Goal: Check status: Check status

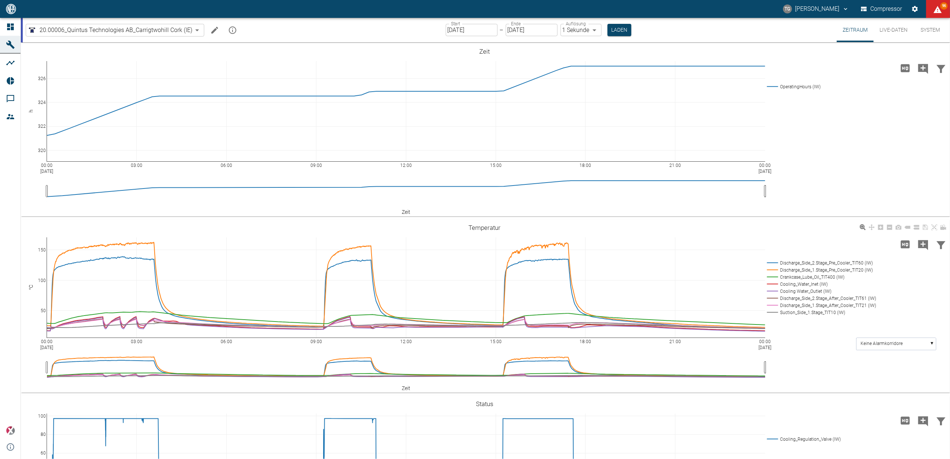
scroll to position [199, 0]
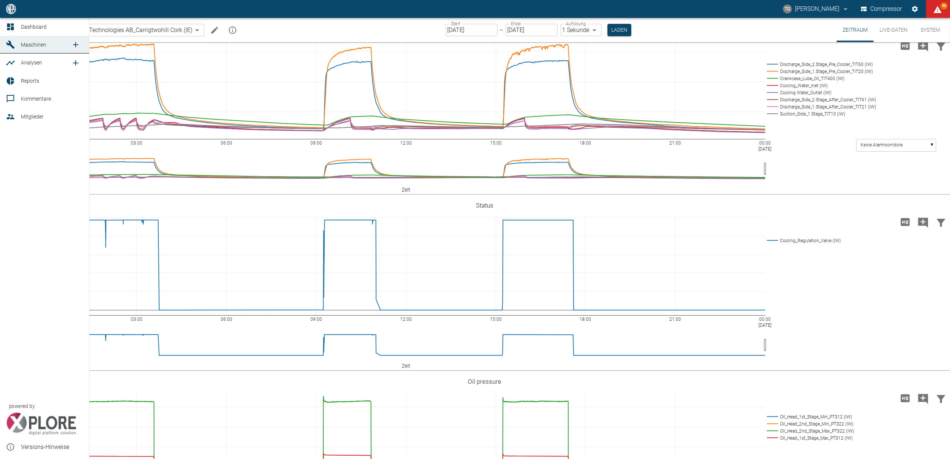
click at [16, 28] on div at bounding box center [11, 26] width 11 height 9
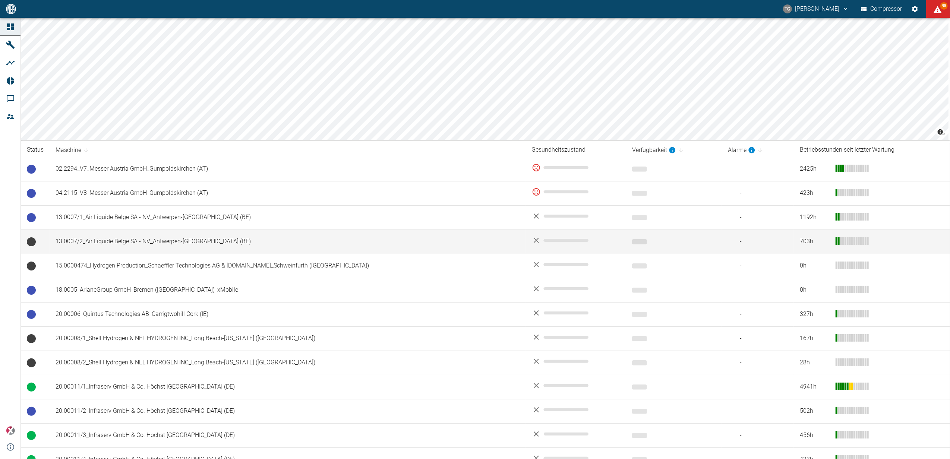
scroll to position [50, 0]
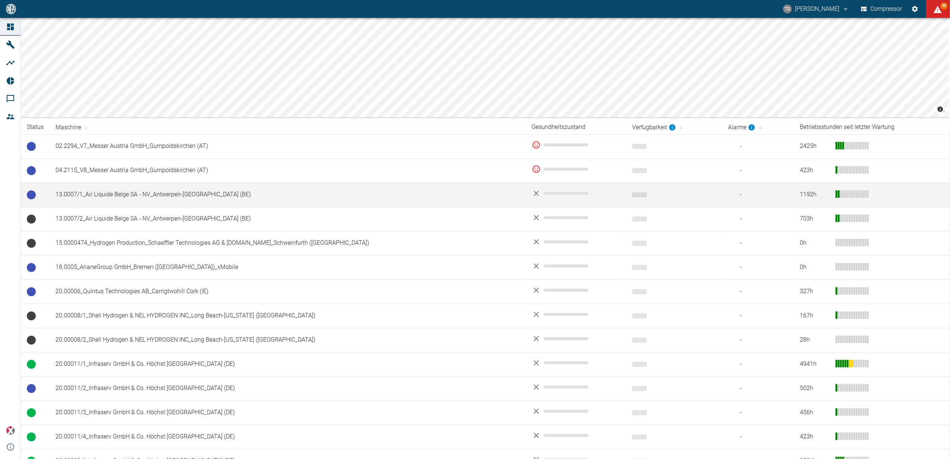
click at [154, 193] on td "13.0007/1_Air Liquide Belge SA - NV_Antwerpen-[GEOGRAPHIC_DATA] (BE)" at bounding box center [288, 195] width 476 height 24
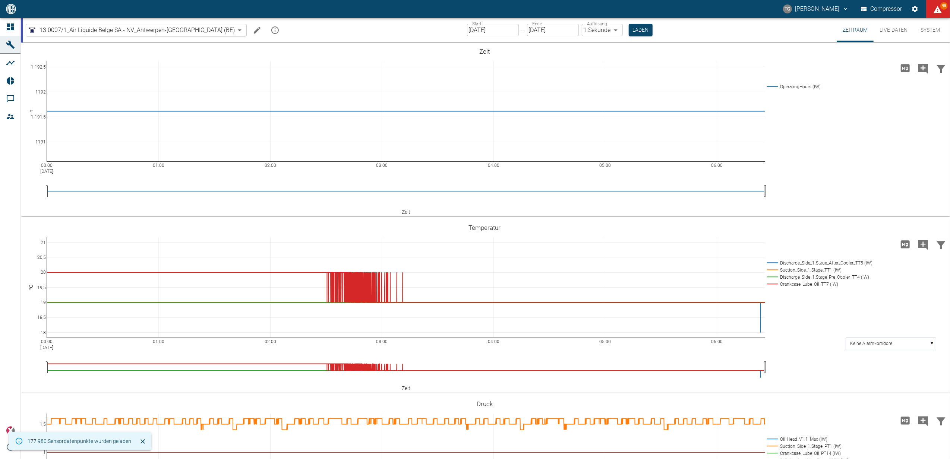
click at [470, 24] on input "[DATE]" at bounding box center [493, 30] width 52 height 12
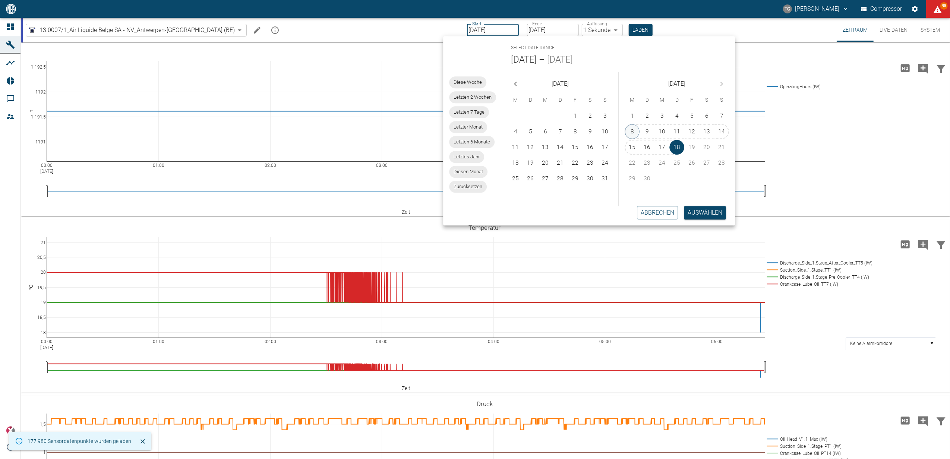
click at [634, 130] on button "8" at bounding box center [632, 131] width 15 height 15
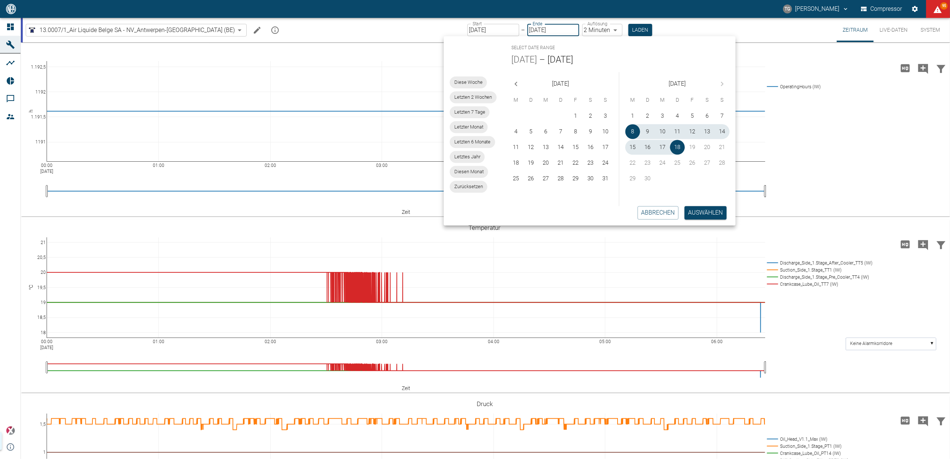
type input "[DATE]"
type input "2min"
click at [704, 215] on button "Auswählen" at bounding box center [706, 212] width 42 height 13
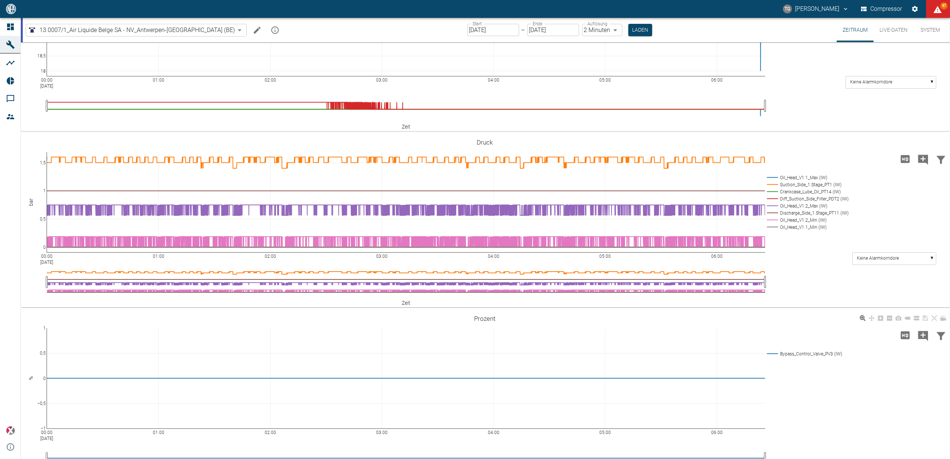
scroll to position [239, 0]
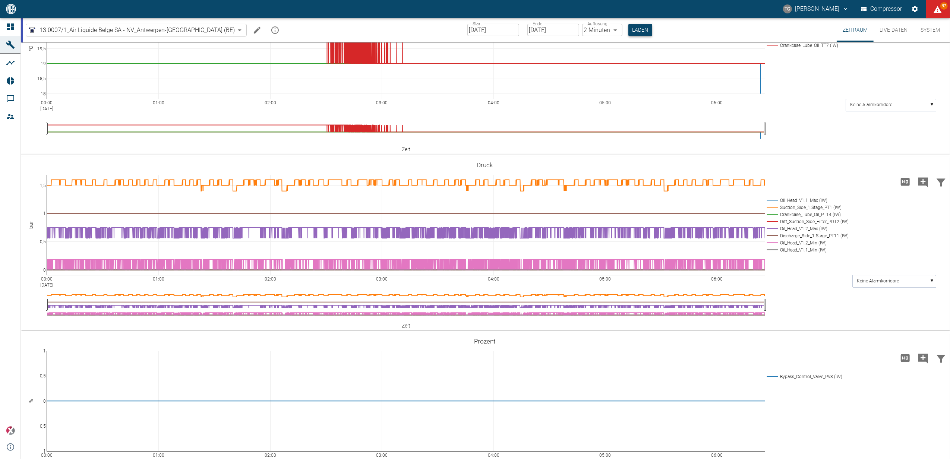
click at [628, 29] on button "Laden" at bounding box center [640, 30] width 24 height 12
